Goal: Task Accomplishment & Management: Manage account settings

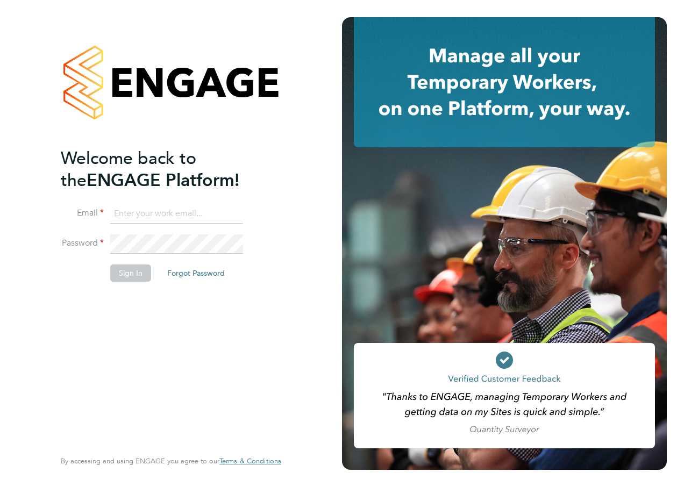
click at [151, 216] on input at bounding box center [176, 213] width 133 height 19
type input "terry.meehan@hays.com"
drag, startPoint x: 370, startPoint y: 306, endPoint x: 338, endPoint y: 314, distance: 32.7
click at [338, 314] on app-barbie "Welcome back to the ENGAGE Platform! Email terry.meehan@hays.com Password Sign …" at bounding box center [342, 243] width 684 height 487
click at [135, 276] on button "Sign In" at bounding box center [130, 273] width 41 height 17
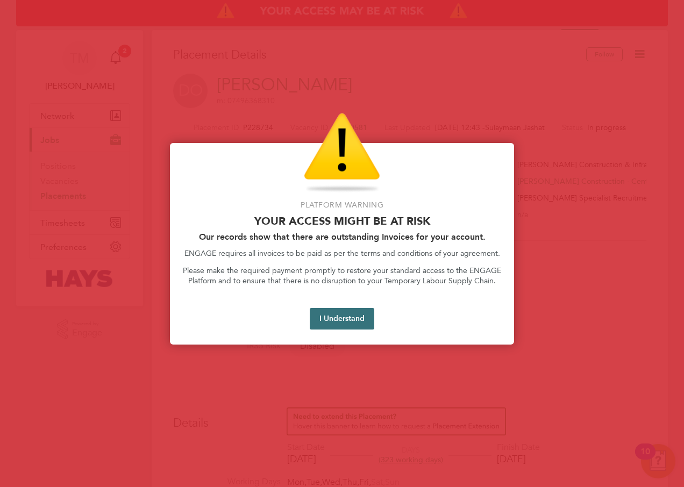
click at [353, 317] on button "I Understand" at bounding box center [342, 319] width 65 height 22
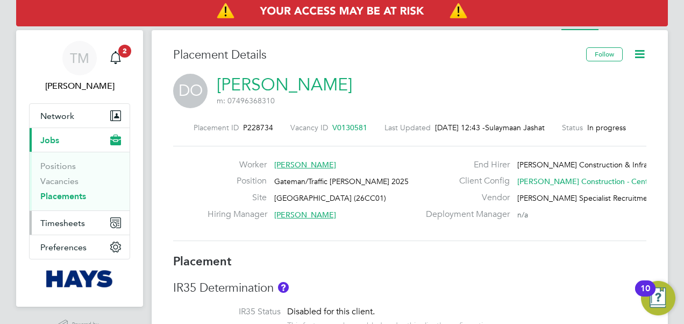
click at [72, 224] on span "Timesheets" at bounding box center [62, 223] width 45 height 10
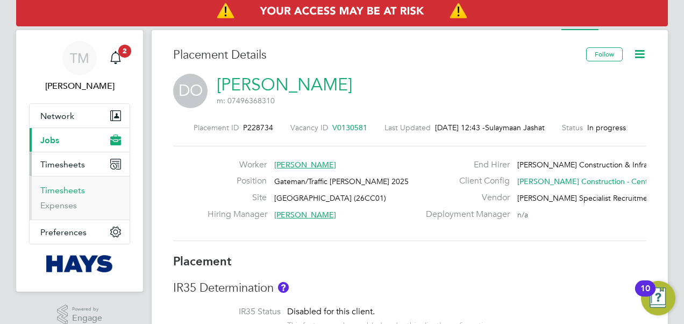
click at [76, 193] on link "Timesheets" at bounding box center [62, 190] width 45 height 10
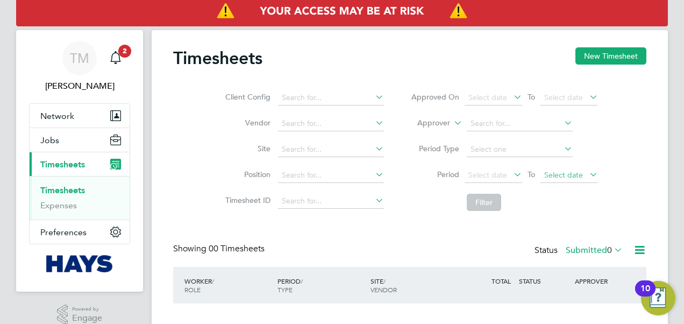
click at [554, 176] on span "Select date" at bounding box center [563, 175] width 39 height 10
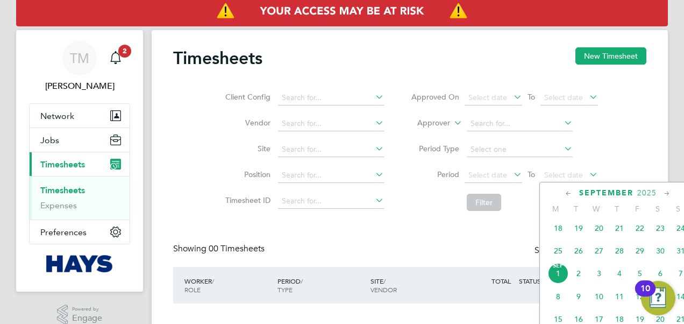
click at [636, 254] on span "29" at bounding box center [640, 250] width 20 height 20
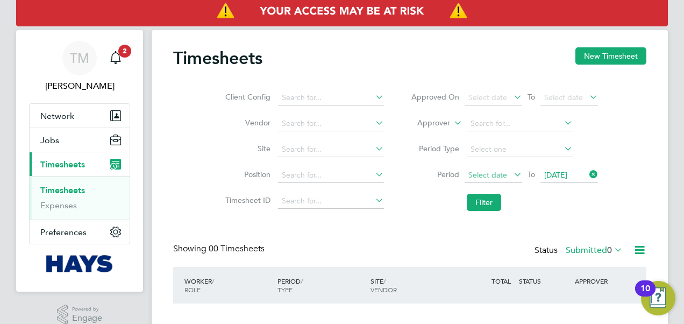
click at [495, 178] on span "Select date" at bounding box center [488, 175] width 39 height 10
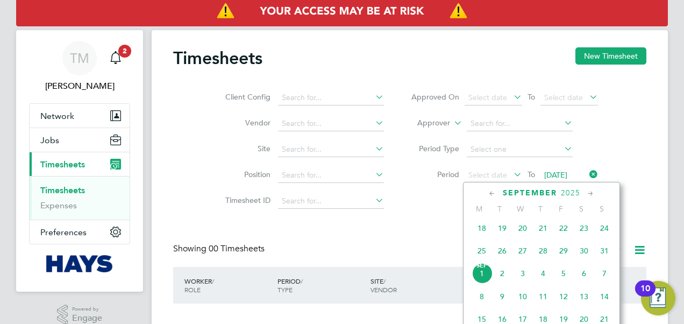
click at [565, 230] on span "22" at bounding box center [564, 228] width 20 height 20
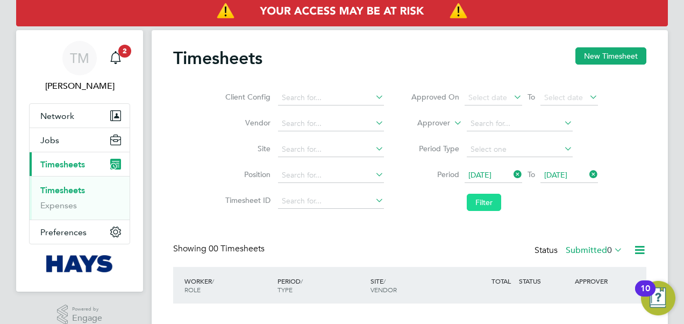
click at [484, 204] on button "Filter" at bounding box center [484, 202] width 34 height 17
click at [86, 114] on button "Network" at bounding box center [80, 116] width 100 height 24
click at [93, 117] on button "Network" at bounding box center [80, 116] width 100 height 24
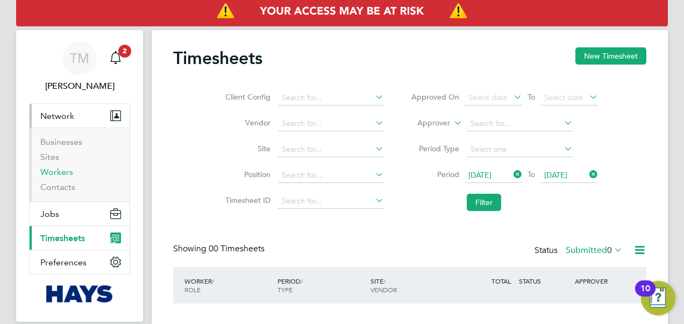
click at [56, 171] on link "Workers" at bounding box center [56, 172] width 33 height 10
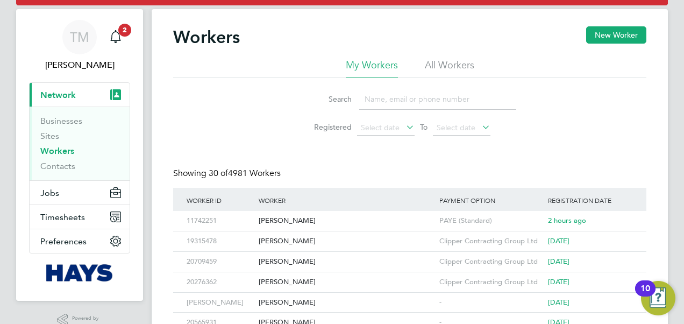
scroll to position [54, 0]
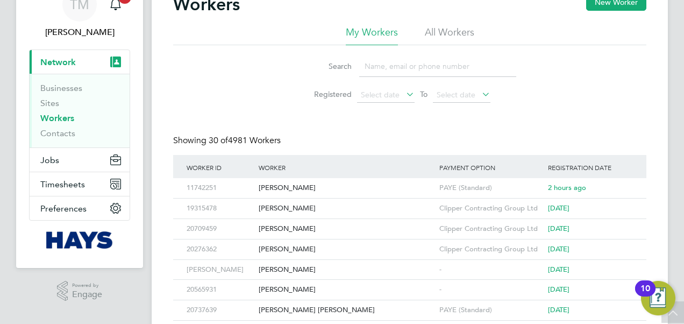
click at [380, 67] on input at bounding box center [437, 66] width 157 height 21
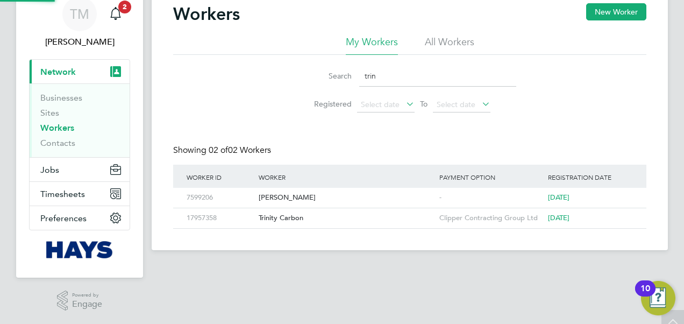
scroll to position [43, 0]
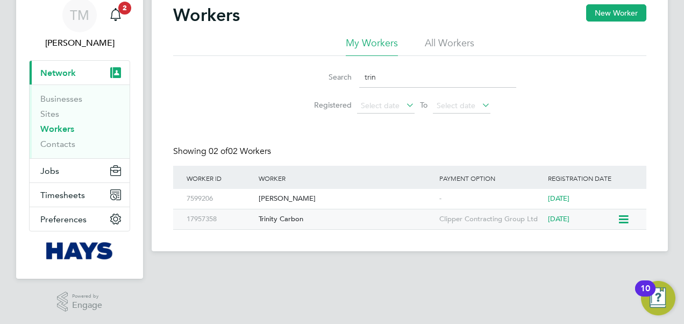
type input "trin"
click at [295, 218] on div "Trinity Carbon" at bounding box center [346, 219] width 181 height 20
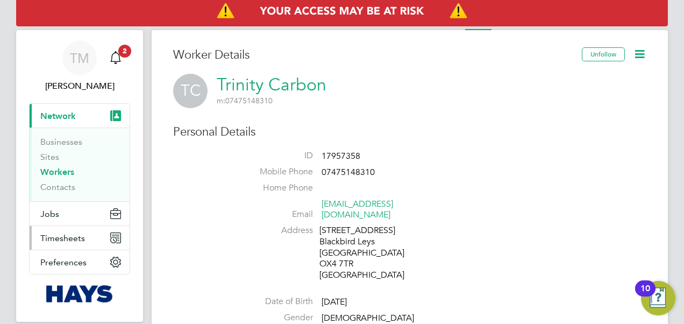
click at [66, 238] on span "Timesheets" at bounding box center [62, 238] width 45 height 10
click at [113, 238] on icon "Main navigation" at bounding box center [113, 239] width 5 height 5
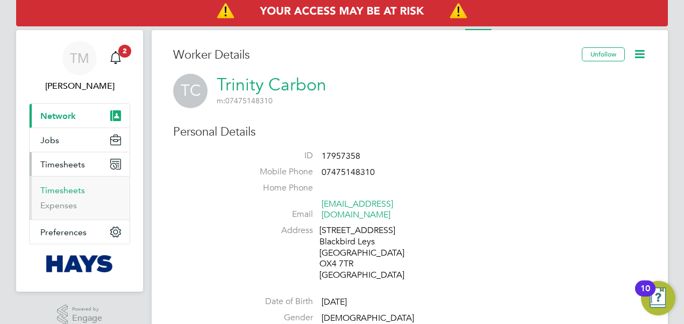
click at [72, 187] on link "Timesheets" at bounding box center [62, 190] width 45 height 10
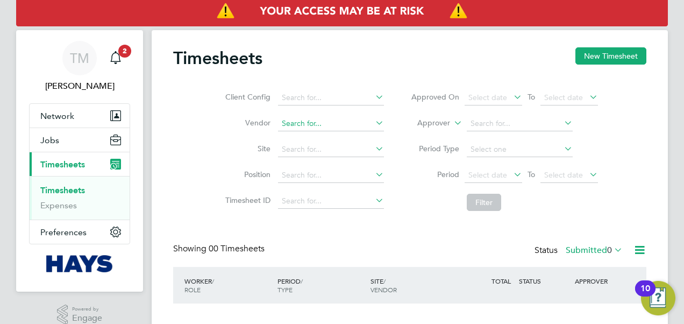
click at [334, 123] on input at bounding box center [331, 123] width 106 height 15
click at [373, 124] on icon at bounding box center [373, 122] width 0 height 15
click at [336, 124] on input at bounding box center [331, 123] width 106 height 15
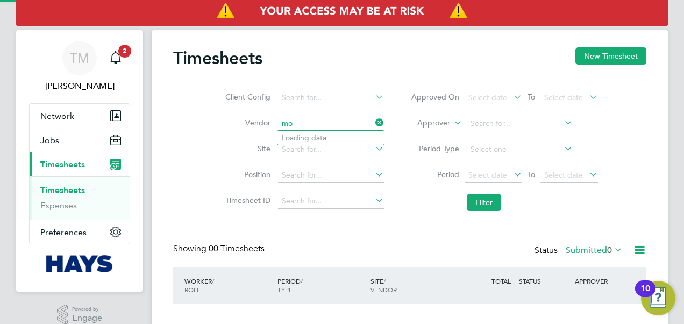
type input "mor"
drag, startPoint x: 326, startPoint y: 125, endPoint x: 280, endPoint y: 126, distance: 46.3
click at [280, 126] on input "mor" at bounding box center [331, 123] width 106 height 15
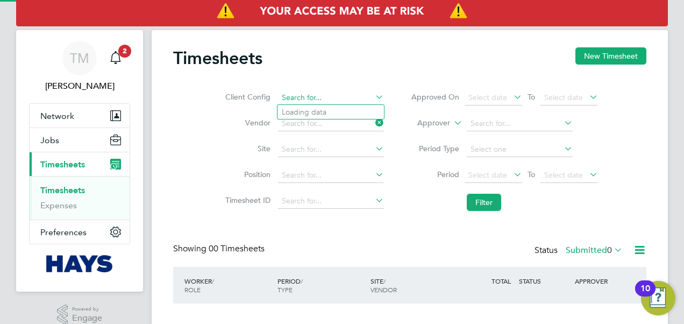
click at [304, 96] on input at bounding box center [331, 97] width 106 height 15
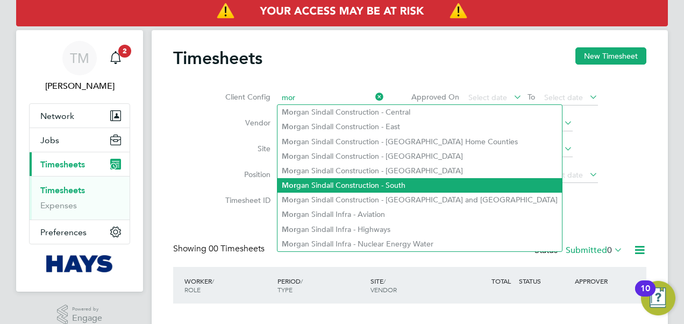
click at [364, 183] on li "Mor gan Sindall Construction - South" at bounding box center [420, 185] width 285 height 15
type input "[PERSON_NAME] Construction - South"
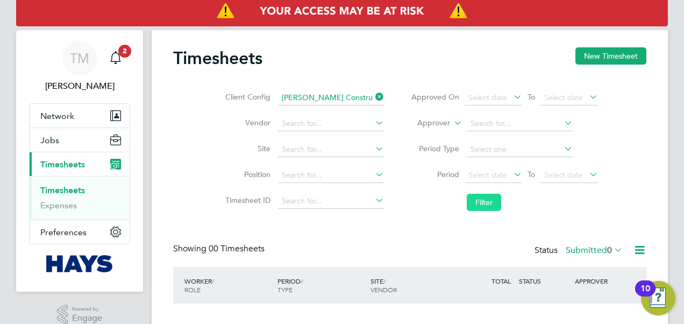
click at [492, 203] on button "Filter" at bounding box center [484, 202] width 34 height 17
click at [621, 56] on button "New Timesheet" at bounding box center [611, 55] width 71 height 17
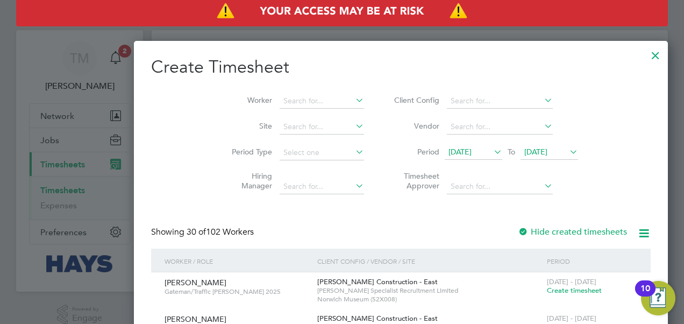
click at [524, 155] on span "[DATE]" at bounding box center [535, 152] width 23 height 10
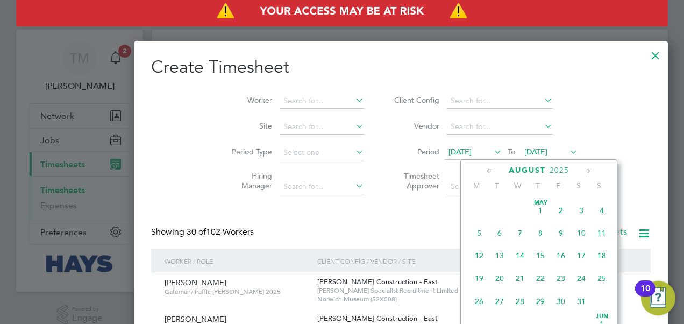
scroll to position [415, 0]
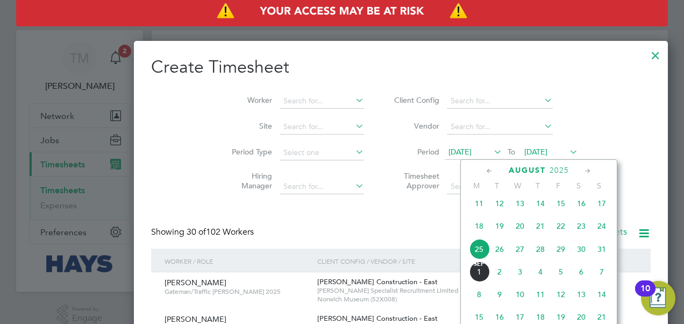
drag, startPoint x: 493, startPoint y: 153, endPoint x: 559, endPoint y: 251, distance: 118.5
click at [559, 250] on div "Timesheets New Timesheet Client Config [PERSON_NAME] Construction - South Vendo…" at bounding box center [410, 202] width 516 height 345
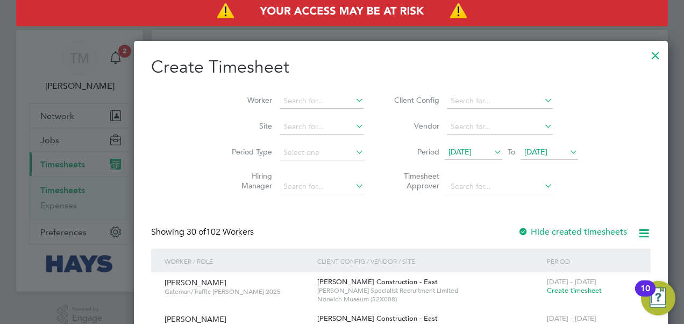
click at [564, 257] on div at bounding box center [342, 162] width 684 height 324
click at [524, 150] on span "[DATE]" at bounding box center [535, 152] width 23 height 10
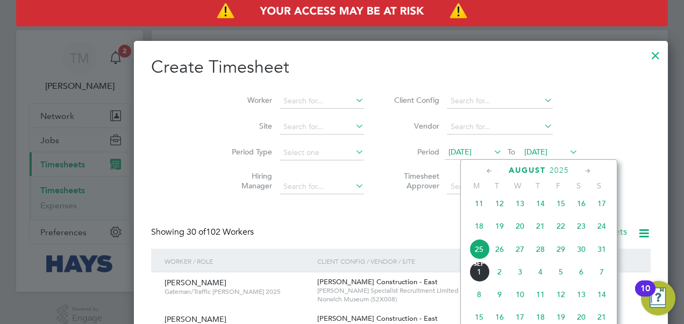
click at [563, 257] on span "29" at bounding box center [561, 249] width 20 height 20
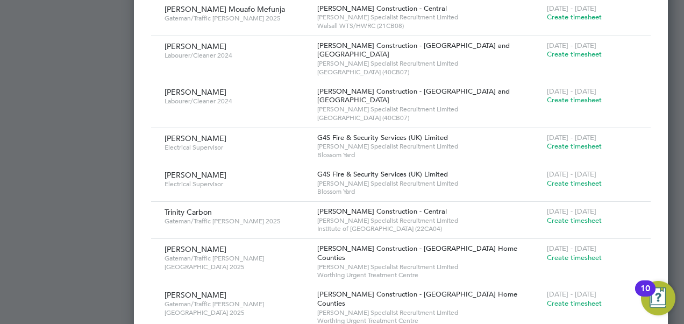
scroll to position [807, 0]
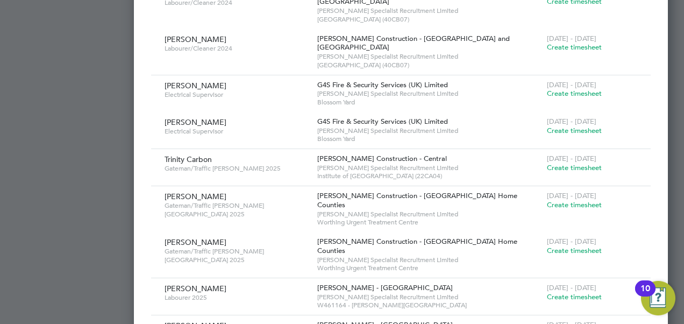
click at [547, 169] on span "Create timesheet" at bounding box center [574, 167] width 55 height 9
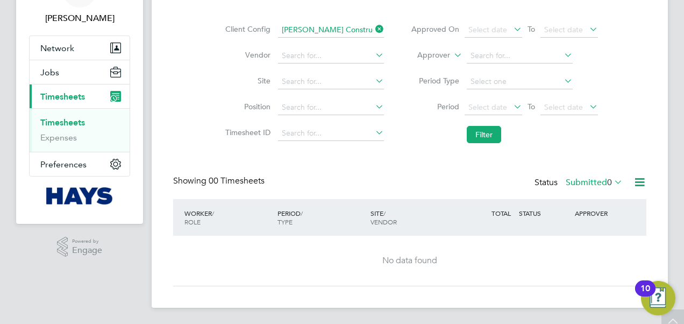
scroll to position [0, 0]
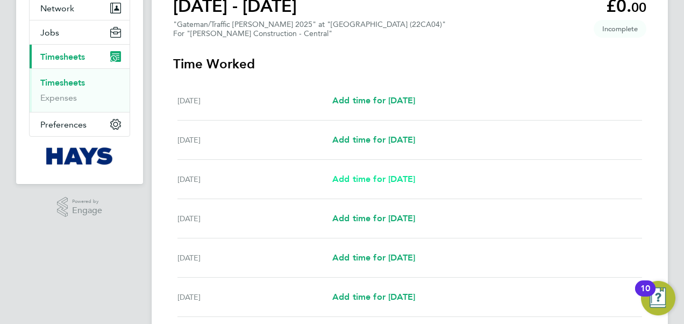
scroll to position [161, 0]
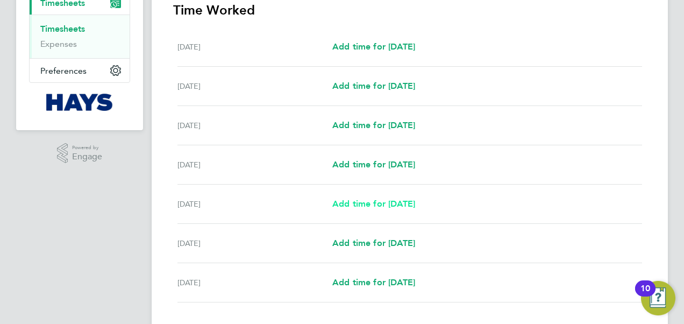
click at [377, 202] on span "Add time for [DATE]" at bounding box center [373, 203] width 83 height 10
select select "30"
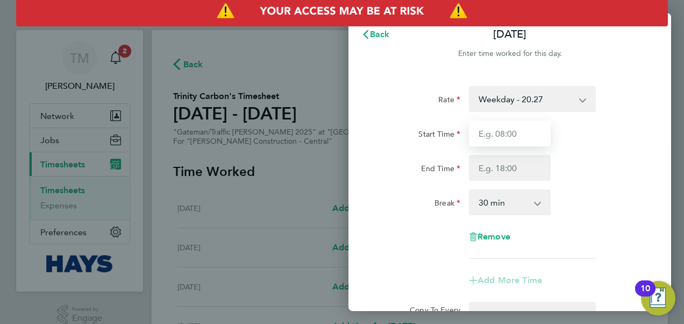
click at [526, 132] on input "Start Time" at bounding box center [510, 133] width 82 height 26
type input "09:00"
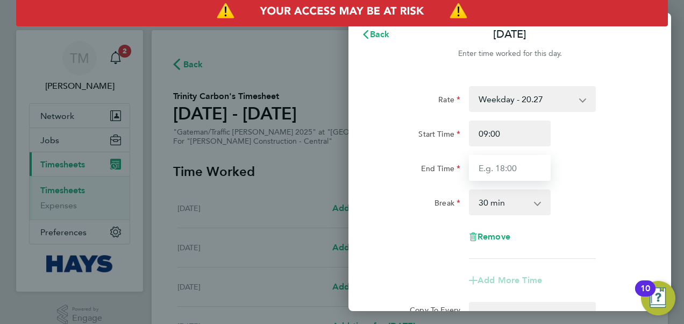
type input "12:30"
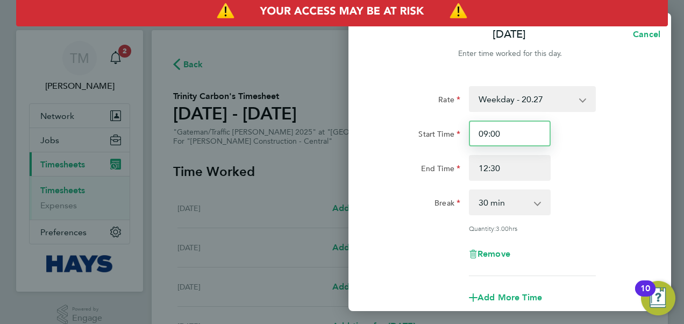
drag, startPoint x: 519, startPoint y: 131, endPoint x: 442, endPoint y: 127, distance: 76.5
click at [442, 127] on div "Start Time 09:00" at bounding box center [509, 133] width 271 height 26
type input "07:00"
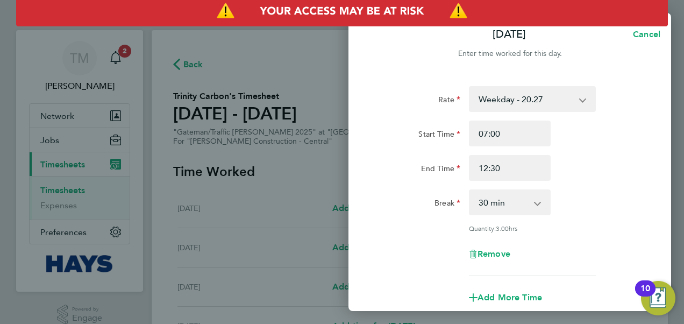
click at [684, 0] on html "TM [PERSON_NAME] Notifications 2 Applications: Network Businesses Sites Workers…" at bounding box center [342, 0] width 684 height 0
click at [524, 167] on input "12:30" at bounding box center [510, 168] width 82 height 26
drag, startPoint x: 474, startPoint y: 168, endPoint x: 414, endPoint y: 168, distance: 60.8
click at [414, 168] on div "End Time 12:30" at bounding box center [509, 168] width 271 height 26
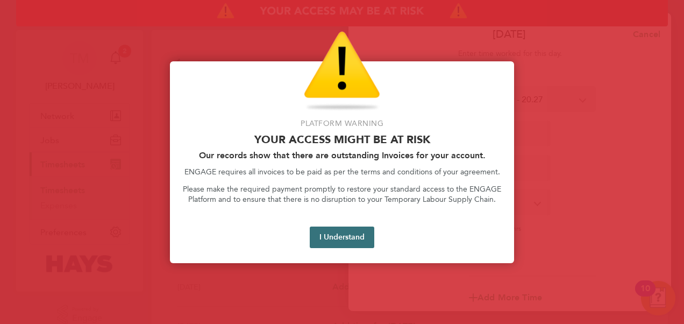
click at [347, 239] on button "I Understand" at bounding box center [342, 237] width 65 height 22
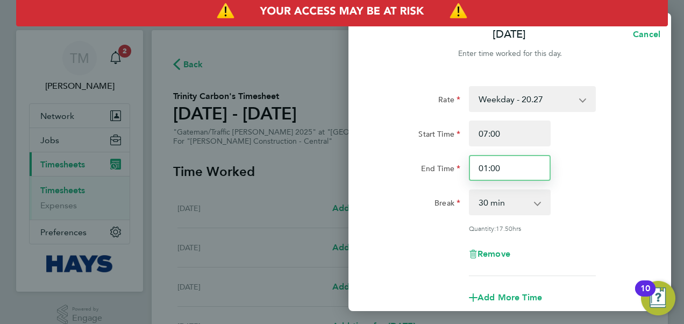
click at [510, 161] on input "01:00" at bounding box center [510, 168] width 82 height 26
type input "0"
click at [570, 153] on div "Start Time 07:00 End Time 17:00" at bounding box center [509, 150] width 271 height 60
click at [531, 205] on select "0 min 15 min 30 min 45 min 60 min 75 min 90 min" at bounding box center [503, 202] width 67 height 24
click at [517, 166] on input "17:00" at bounding box center [510, 168] width 82 height 26
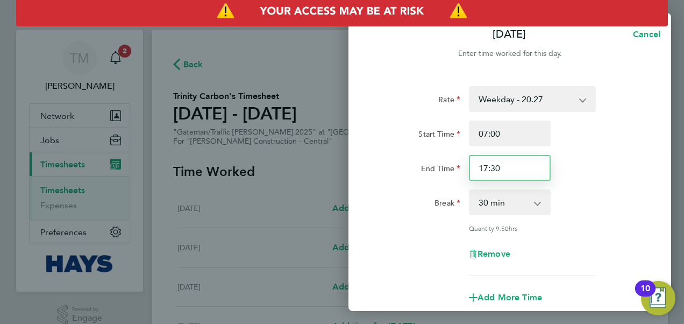
type input "17:30"
click at [579, 182] on div "Rate Weekday - 20.27 Weekday OT 45h+ - 29.59 [DATE] - 38.59 Sat first 4h - 29.8…" at bounding box center [510, 181] width 263 height 190
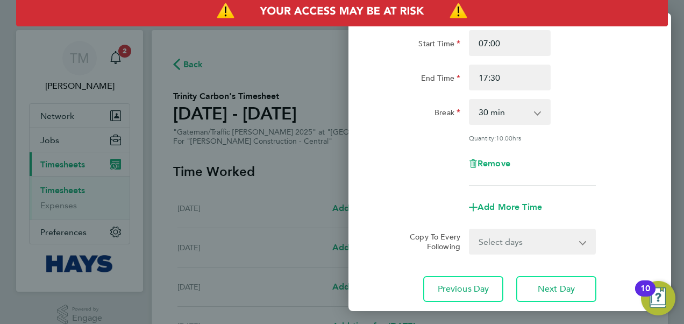
scroll to position [108, 0]
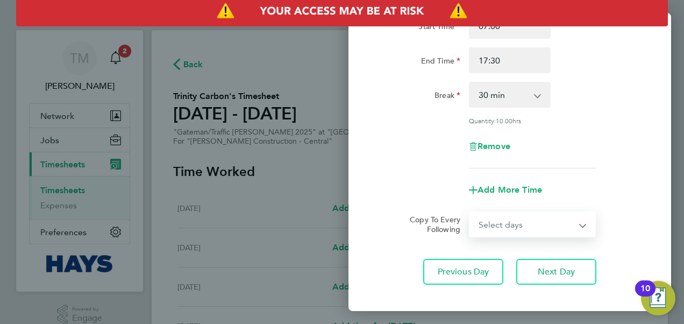
click at [533, 223] on select "Select days Day [DATE] [DATE]" at bounding box center [526, 224] width 113 height 24
select select "THU"
click at [470, 212] on select "Select days Day [DATE] [DATE]" at bounding box center [526, 224] width 113 height 24
select select "[DATE]"
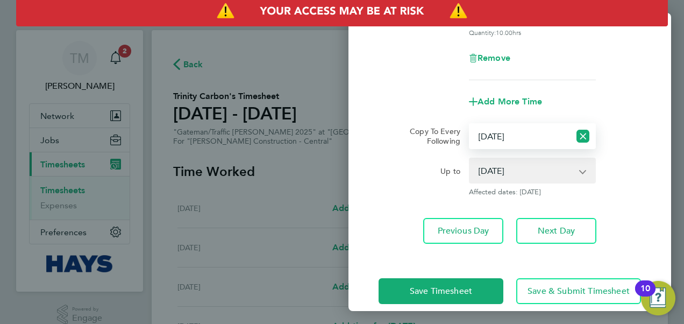
scroll to position [209, 0]
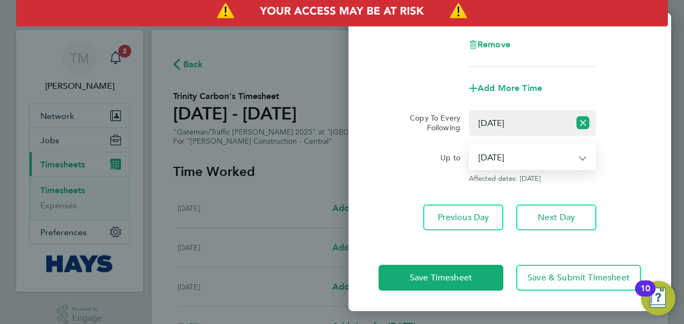
click at [552, 162] on select "[DATE] [DATE]" at bounding box center [526, 157] width 112 height 24
click at [470, 145] on select "[DATE] [DATE]" at bounding box center [526, 157] width 112 height 24
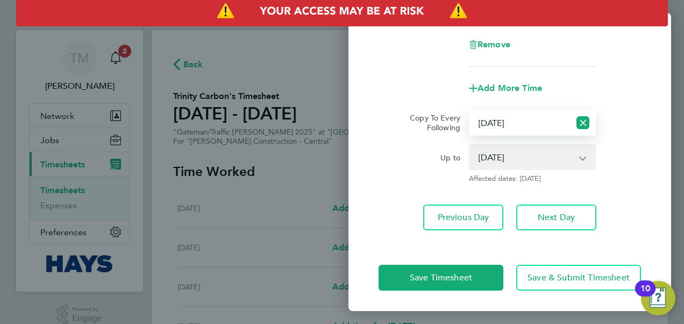
click at [523, 124] on select "Select days Day [DATE] [DATE]" at bounding box center [520, 123] width 100 height 24
select select "FRI"
click at [470, 111] on select "Select days Day [DATE] [DATE]" at bounding box center [520, 123] width 100 height 24
click at [538, 189] on div "Rate Weekday - 20.27 Weekday OT 45h+ - 29.59 [DATE] - 38.59 Sat first 4h - 29.8…" at bounding box center [510, 53] width 323 height 379
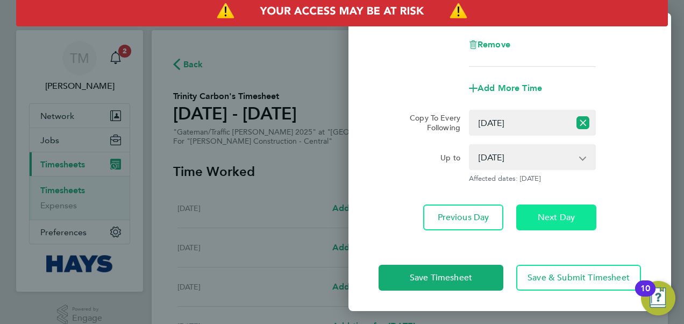
click at [549, 216] on span "Next Day" at bounding box center [556, 217] width 37 height 11
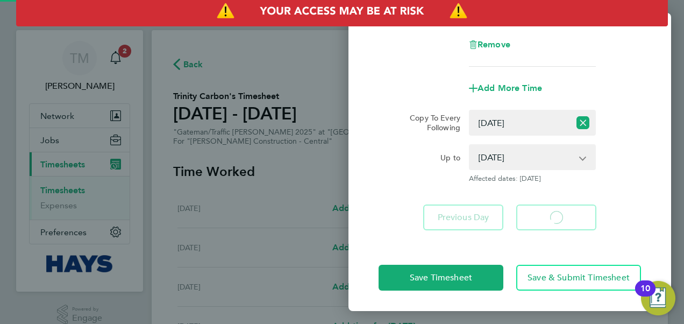
select select "30"
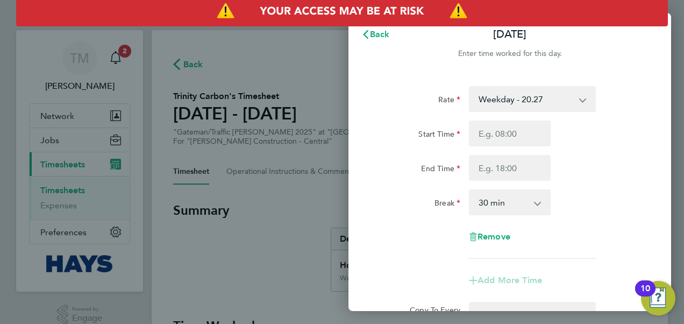
click at [557, 98] on select "Weekday - 20.27 Weekday OT 45h+ - 29.59 [DATE] - 38.59 Sat first 4h - 29.87 Ban…" at bounding box center [526, 99] width 112 height 24
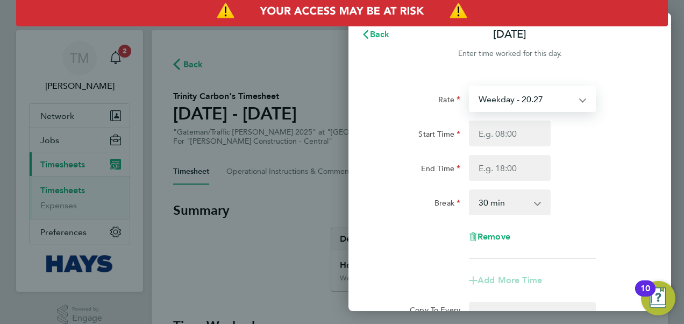
click at [631, 134] on div "Start Time" at bounding box center [509, 133] width 271 height 26
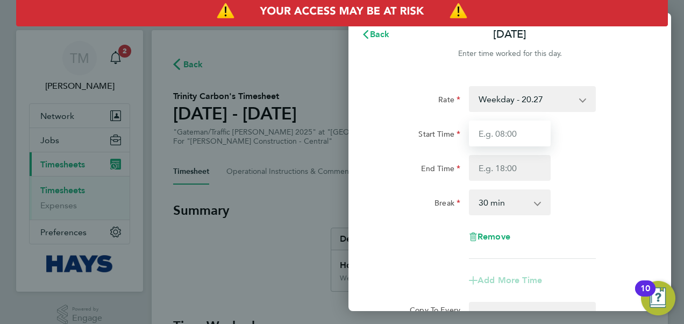
click at [519, 136] on input "Start Time" at bounding box center [510, 133] width 82 height 26
type input "07:00"
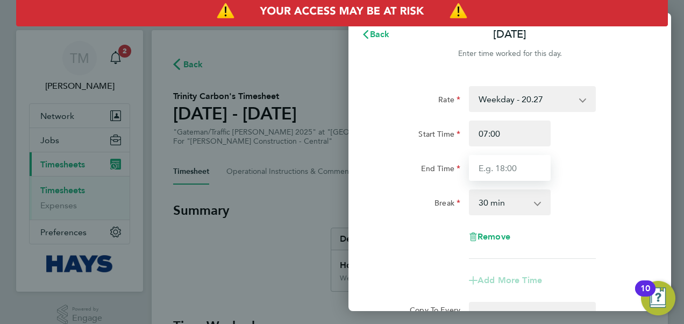
type input "17:30"
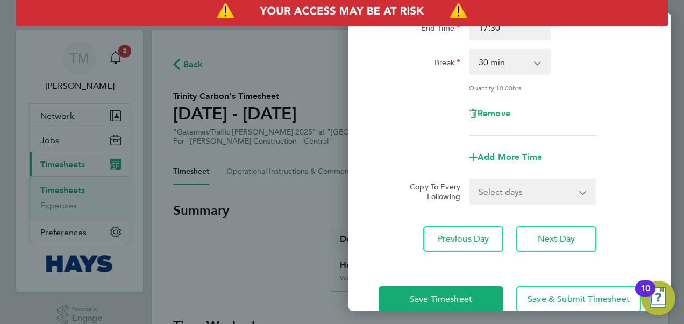
scroll to position [161, 0]
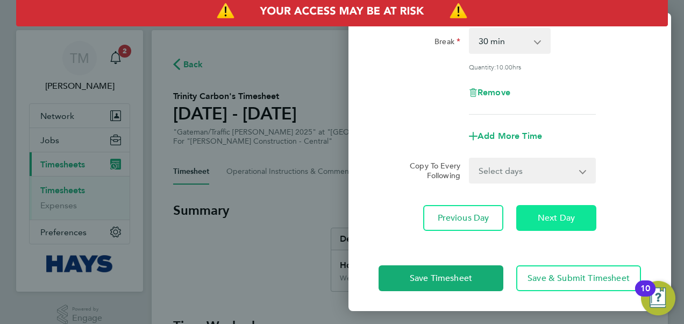
click at [562, 221] on span "Next Day" at bounding box center [556, 217] width 37 height 11
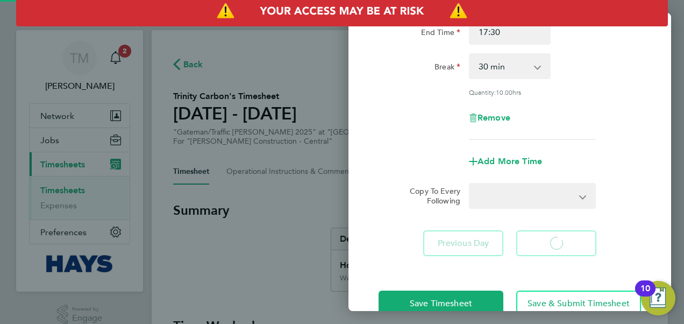
select select "30"
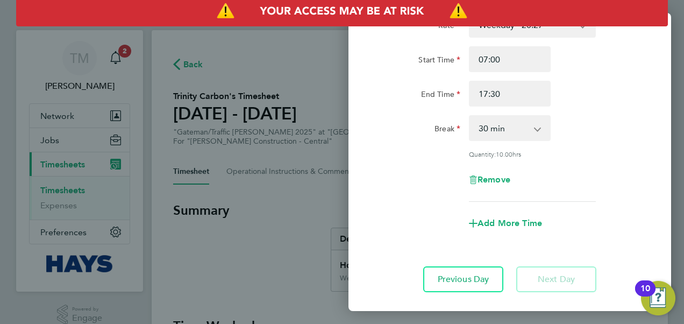
scroll to position [29, 0]
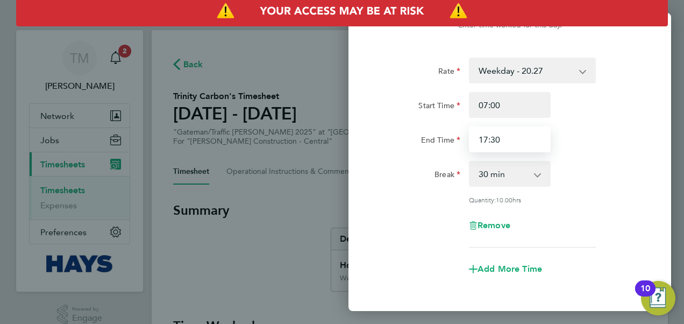
click at [517, 136] on input "17:30" at bounding box center [510, 139] width 82 height 26
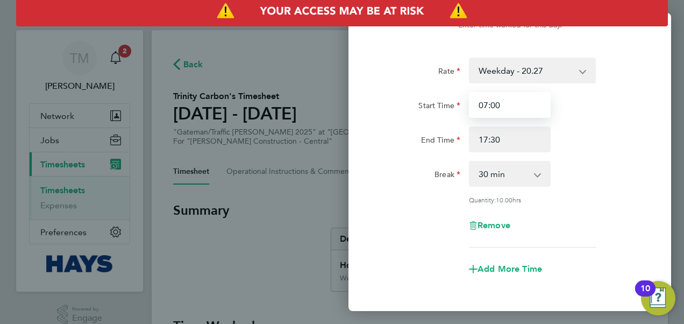
click at [514, 106] on input "07:00" at bounding box center [510, 105] width 82 height 26
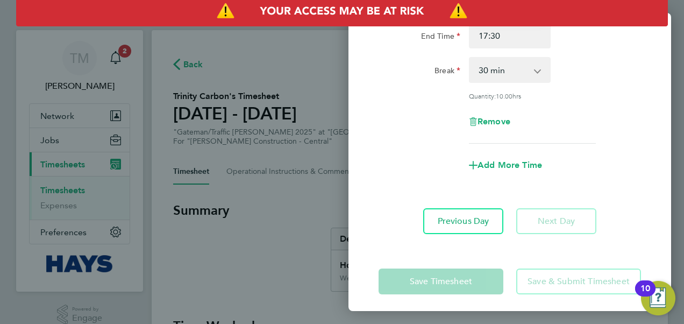
scroll to position [136, 0]
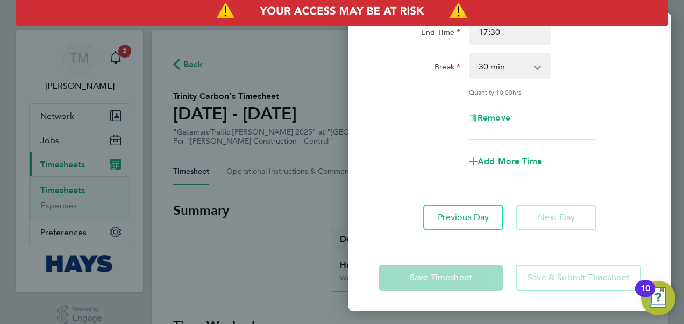
click at [514, 73] on select "0 min 15 min 30 min 45 min 60 min 75 min 90 min" at bounding box center [503, 66] width 67 height 24
click at [470, 54] on select "0 min 15 min 30 min 45 min 60 min 75 min 90 min" at bounding box center [503, 66] width 67 height 24
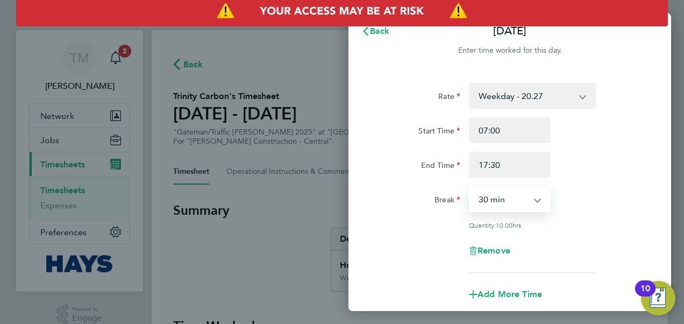
scroll to position [0, 0]
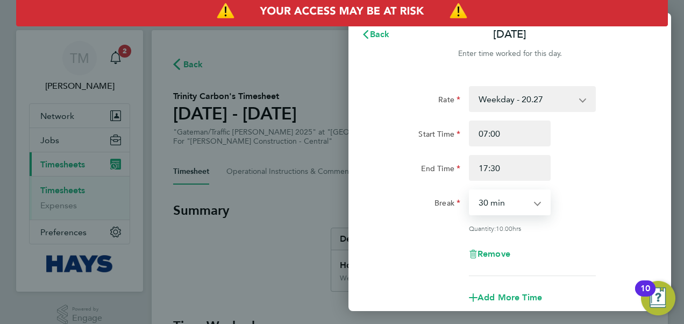
click at [541, 101] on select "Weekday - 20.27 Weekday OT 45h+ - 29.59 [DATE] - 38.59 Sat first 4h - 29.87 Ban…" at bounding box center [526, 99] width 112 height 24
click at [549, 65] on div at bounding box center [510, 66] width 323 height 13
drag, startPoint x: 512, startPoint y: 56, endPoint x: 545, endPoint y: 55, distance: 33.9
click at [545, 55] on div "Enter time worked for this day." at bounding box center [510, 53] width 323 height 13
drag, startPoint x: 545, startPoint y: 55, endPoint x: 552, endPoint y: 55, distance: 6.5
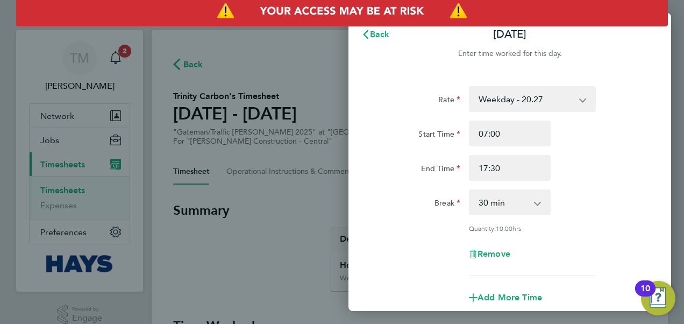
click at [552, 55] on div "Enter time worked for this day." at bounding box center [510, 53] width 323 height 13
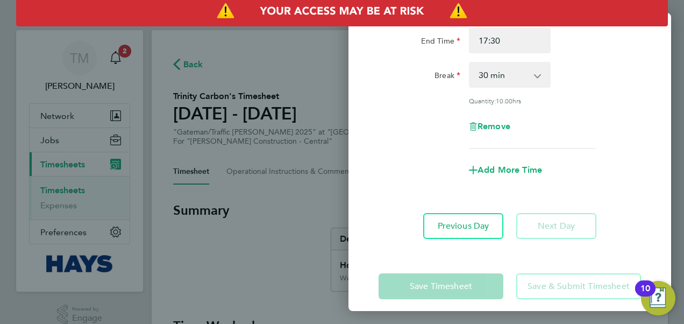
scroll to position [136, 0]
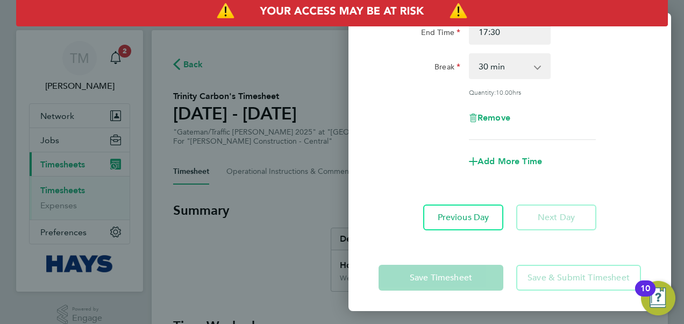
click at [474, 271] on app-form-button "Save Timesheet" at bounding box center [444, 278] width 131 height 26
click at [512, 271] on app-form-button "Save & Submit Timesheet" at bounding box center [575, 278] width 131 height 26
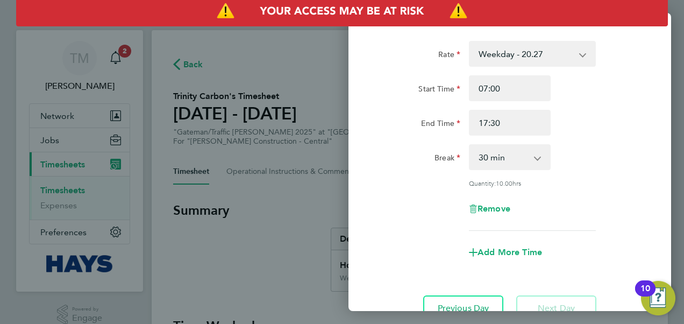
scroll to position [0, 0]
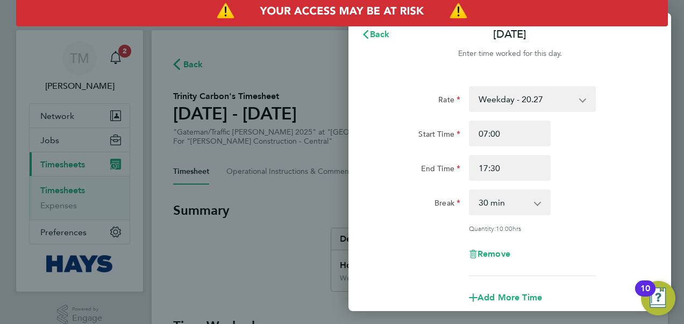
drag, startPoint x: 519, startPoint y: 204, endPoint x: 515, endPoint y: 210, distance: 7.0
click at [519, 204] on select "0 min 15 min 30 min 45 min 60 min 75 min 90 min" at bounding box center [503, 202] width 67 height 24
click at [470, 190] on select "0 min 15 min 30 min 45 min 60 min 75 min 90 min" at bounding box center [503, 202] width 67 height 24
click at [518, 200] on select "0 min 15 min 30 min 45 min 60 min 75 min 90 min" at bounding box center [503, 202] width 67 height 24
select select "30"
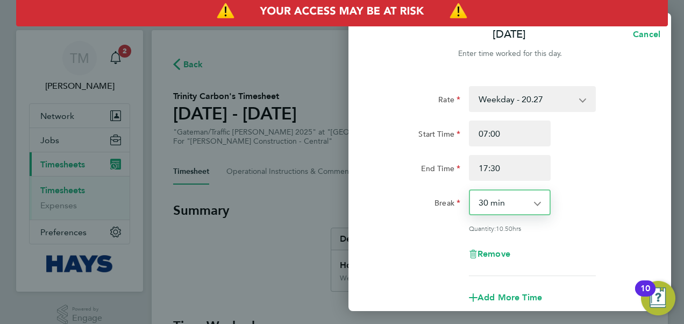
click at [470, 190] on select "0 min 15 min 30 min 45 min 60 min 75 min 90 min" at bounding box center [503, 202] width 67 height 24
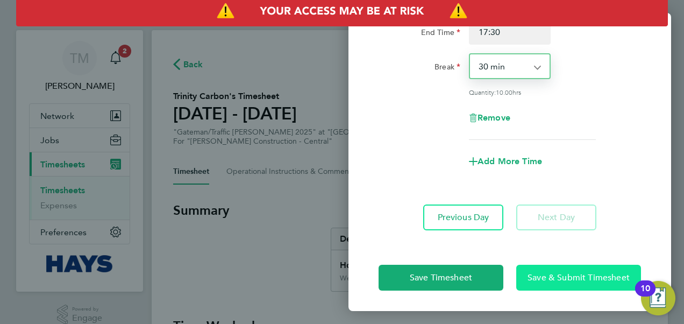
click at [561, 278] on span "Save & Submit Timesheet" at bounding box center [579, 277] width 102 height 11
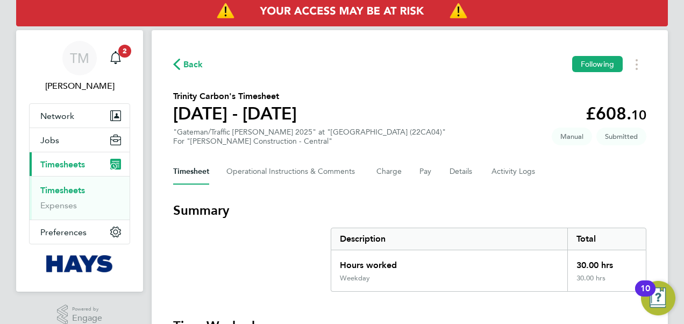
drag, startPoint x: 231, startPoint y: 129, endPoint x: 357, endPoint y: 137, distance: 126.1
click at [357, 137] on div ""Gateman/Traffic [PERSON_NAME] 2025" at "[GEOGRAPHIC_DATA] (22CA04)" For "[PERS…" at bounding box center [309, 136] width 273 height 18
drag, startPoint x: 357, startPoint y: 137, endPoint x: 360, endPoint y: 145, distance: 9.2
click at [360, 145] on div "For "[PERSON_NAME] Construction - Central"" at bounding box center [309, 141] width 273 height 9
click at [256, 136] on div ""Gateman/Traffic [PERSON_NAME] 2025" at "[GEOGRAPHIC_DATA] (22CA04)" For "[PERS…" at bounding box center [309, 136] width 273 height 18
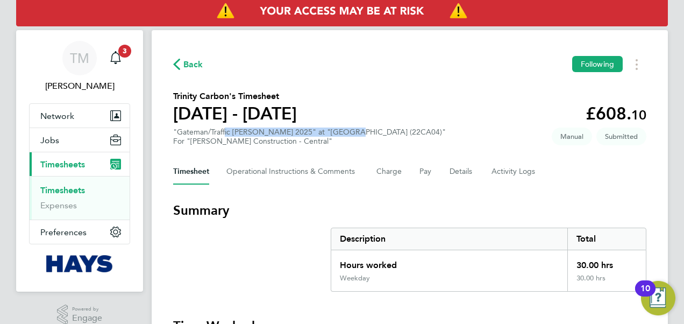
drag, startPoint x: 226, startPoint y: 126, endPoint x: 337, endPoint y: 133, distance: 111.0
click at [337, 133] on section "Trinity Carbon's Timesheet [DATE] - [DATE] £608. 10 "Gateman/Traffic [PERSON_NA…" at bounding box center [409, 118] width 473 height 56
drag, startPoint x: 337, startPoint y: 133, endPoint x: 345, endPoint y: 137, distance: 8.4
click at [345, 137] on div "For "[PERSON_NAME] Construction - Central"" at bounding box center [309, 141] width 273 height 9
drag, startPoint x: 613, startPoint y: 136, endPoint x: 628, endPoint y: 139, distance: 16.0
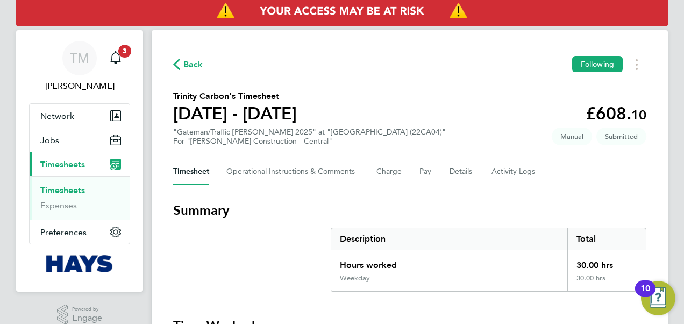
click at [613, 136] on span "Submitted" at bounding box center [622, 136] width 50 height 18
click at [627, 140] on span "Submitted" at bounding box center [622, 136] width 50 height 18
click at [525, 145] on section "Trinity Carbon's Timesheet [DATE] - [DATE] £608. 10 "Gateman/Traffic [PERSON_NA…" at bounding box center [409, 118] width 473 height 56
click at [76, 115] on button "Network" at bounding box center [80, 116] width 100 height 24
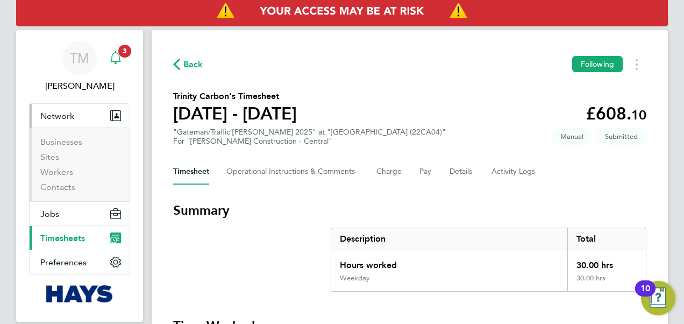
click at [110, 62] on icon "Main navigation" at bounding box center [115, 57] width 13 height 13
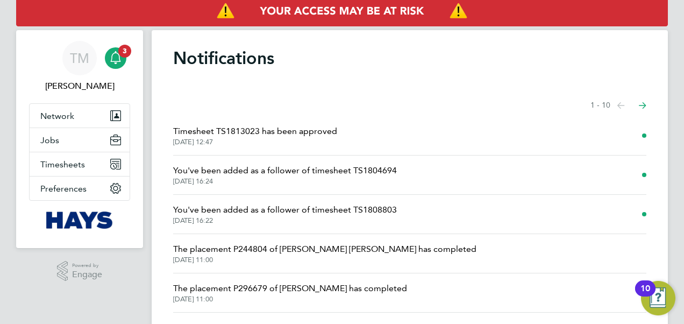
click at [292, 129] on span "Timesheet TS1813023 has been approved" at bounding box center [255, 131] width 164 height 13
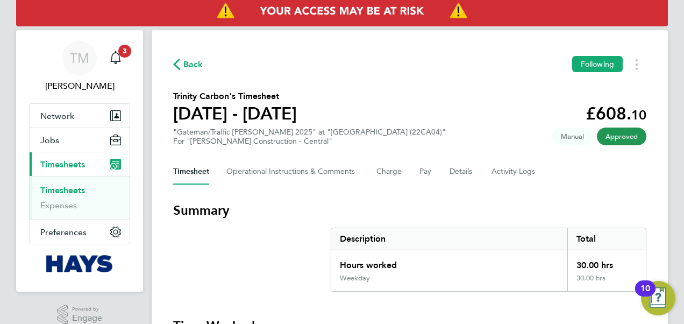
drag, startPoint x: 374, startPoint y: 137, endPoint x: 292, endPoint y: 131, distance: 83.1
click at [292, 131] on div ""Gateman/Traffic [PERSON_NAME] 2025" at "[GEOGRAPHIC_DATA] (22CA04)" For "[PERS…" at bounding box center [309, 136] width 273 height 18
click at [289, 131] on div ""Gateman/Traffic [PERSON_NAME] 2025" at "[GEOGRAPHIC_DATA] (22CA04)" For "[PERS…" at bounding box center [309, 136] width 273 height 18
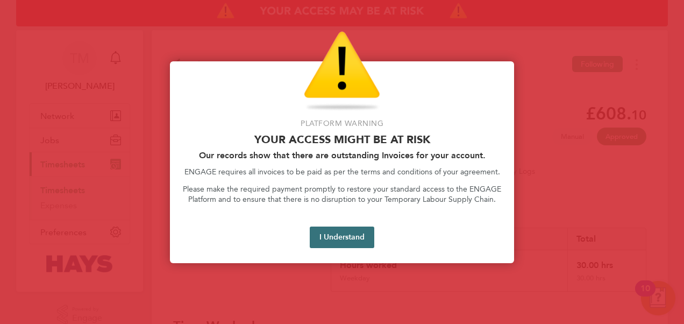
click at [357, 239] on button "I Understand" at bounding box center [342, 237] width 65 height 22
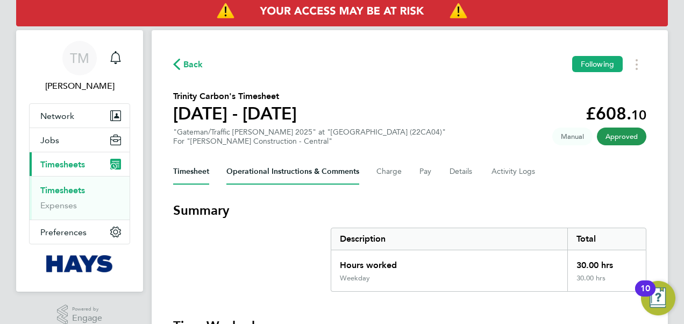
click at [289, 175] on Comments-tab "Operational Instructions & Comments" at bounding box center [292, 172] width 133 height 26
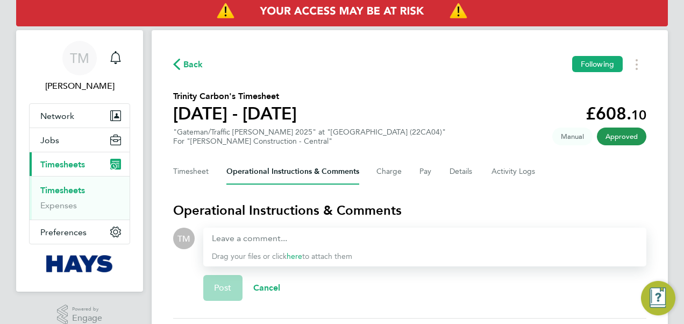
click at [211, 173] on div "Timesheet Operational Instructions & Comments Charge Pay Details Activity Logs" at bounding box center [409, 172] width 473 height 26
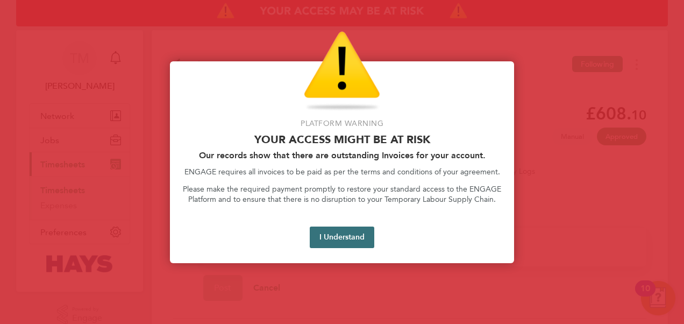
click at [360, 238] on button "I Understand" at bounding box center [342, 237] width 65 height 22
